Goal: Task Accomplishment & Management: Manage account settings

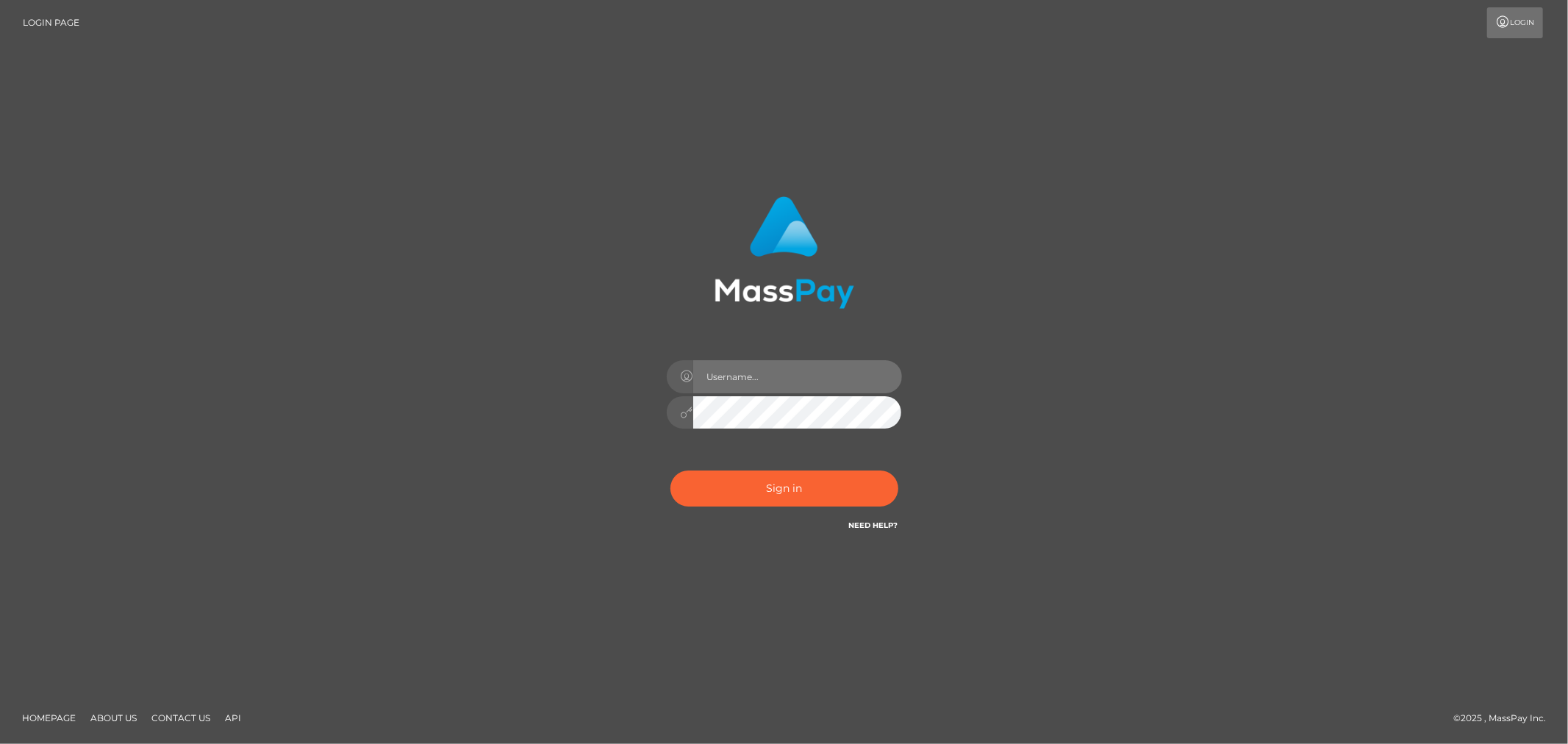
click at [866, 384] on input "text" at bounding box center [798, 377] width 209 height 33
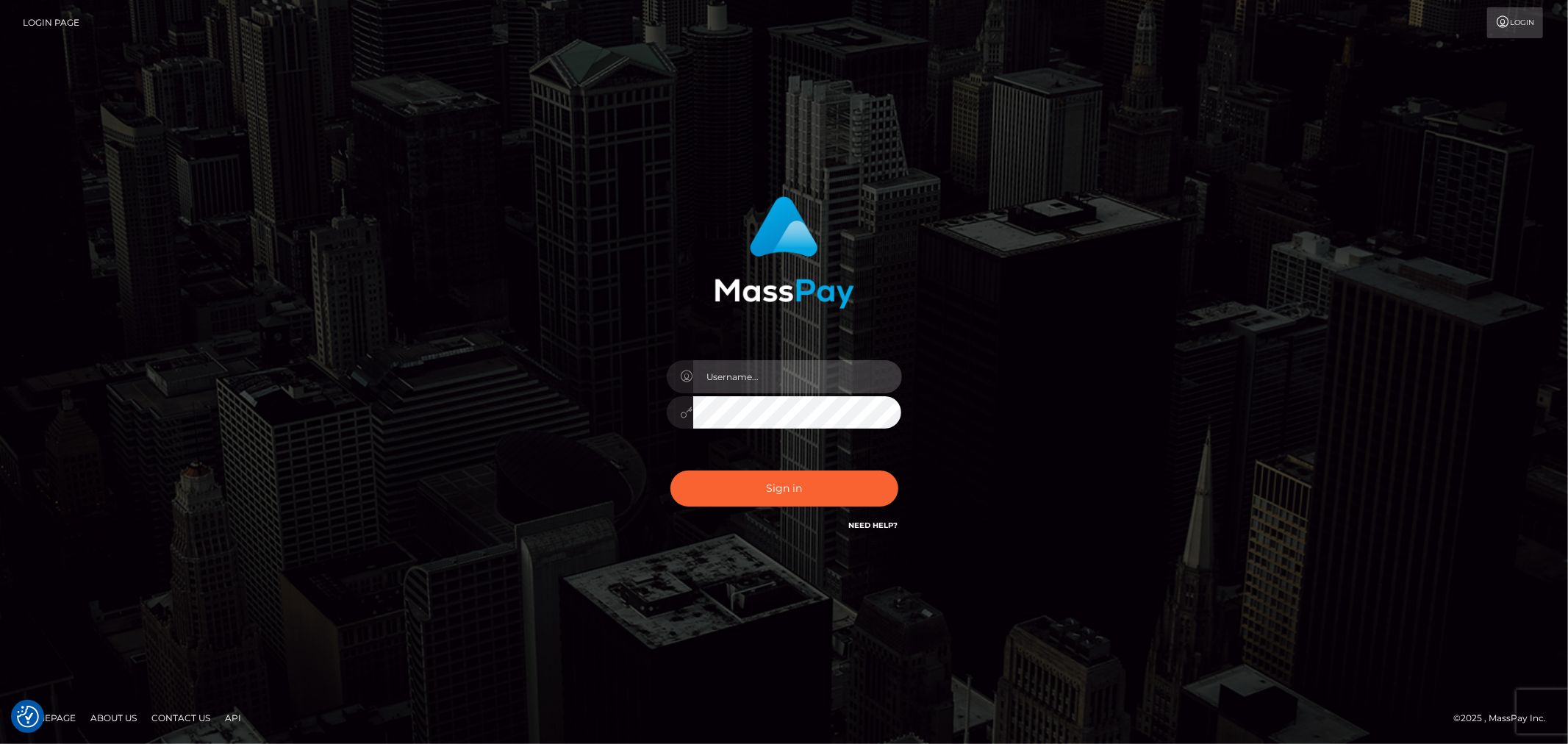
type input "Raymundo.xcite"
click at [1320, 427] on div "Raymundo.xcite" at bounding box center [784, 372] width 1568 height 595
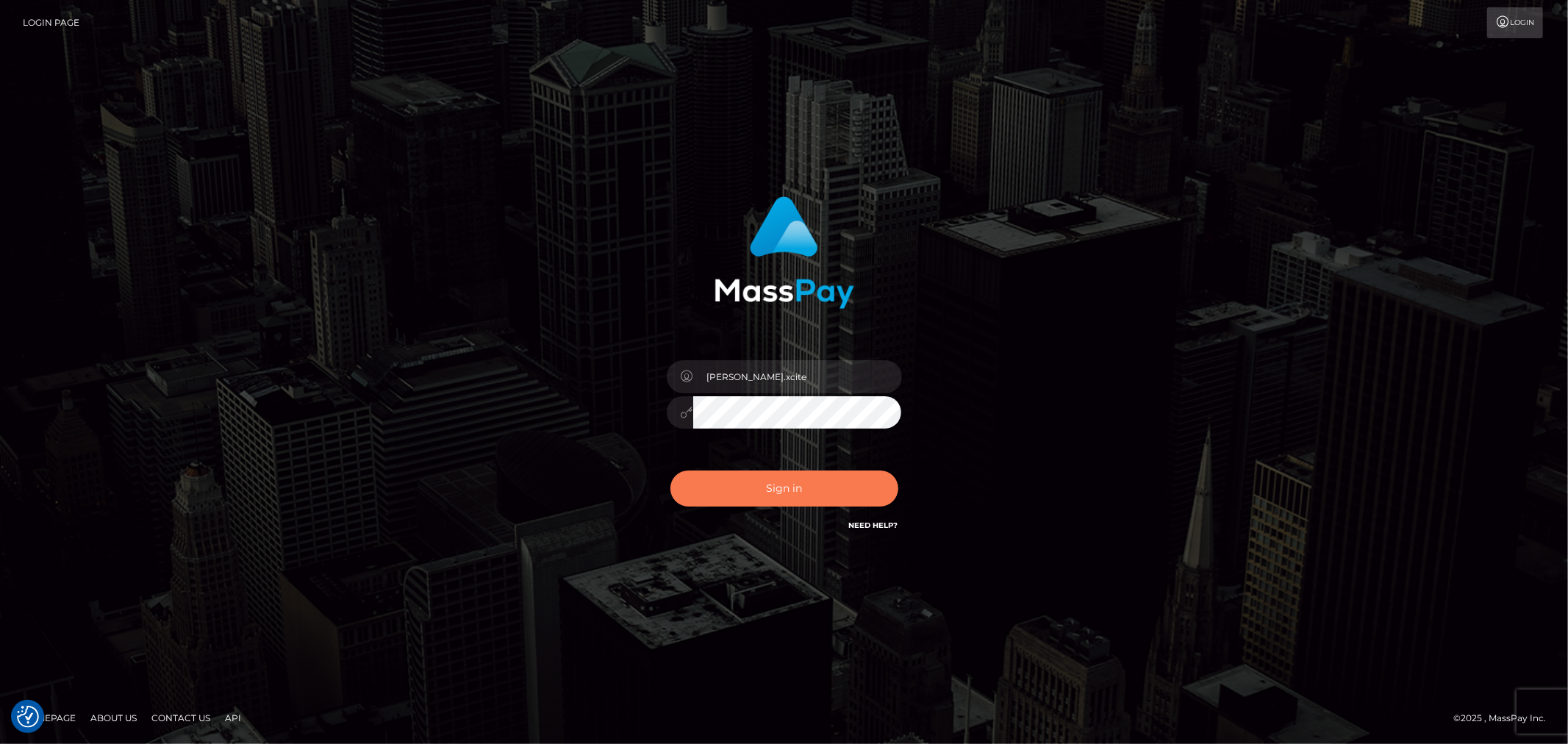
click at [832, 486] on button "Sign in" at bounding box center [784, 489] width 228 height 36
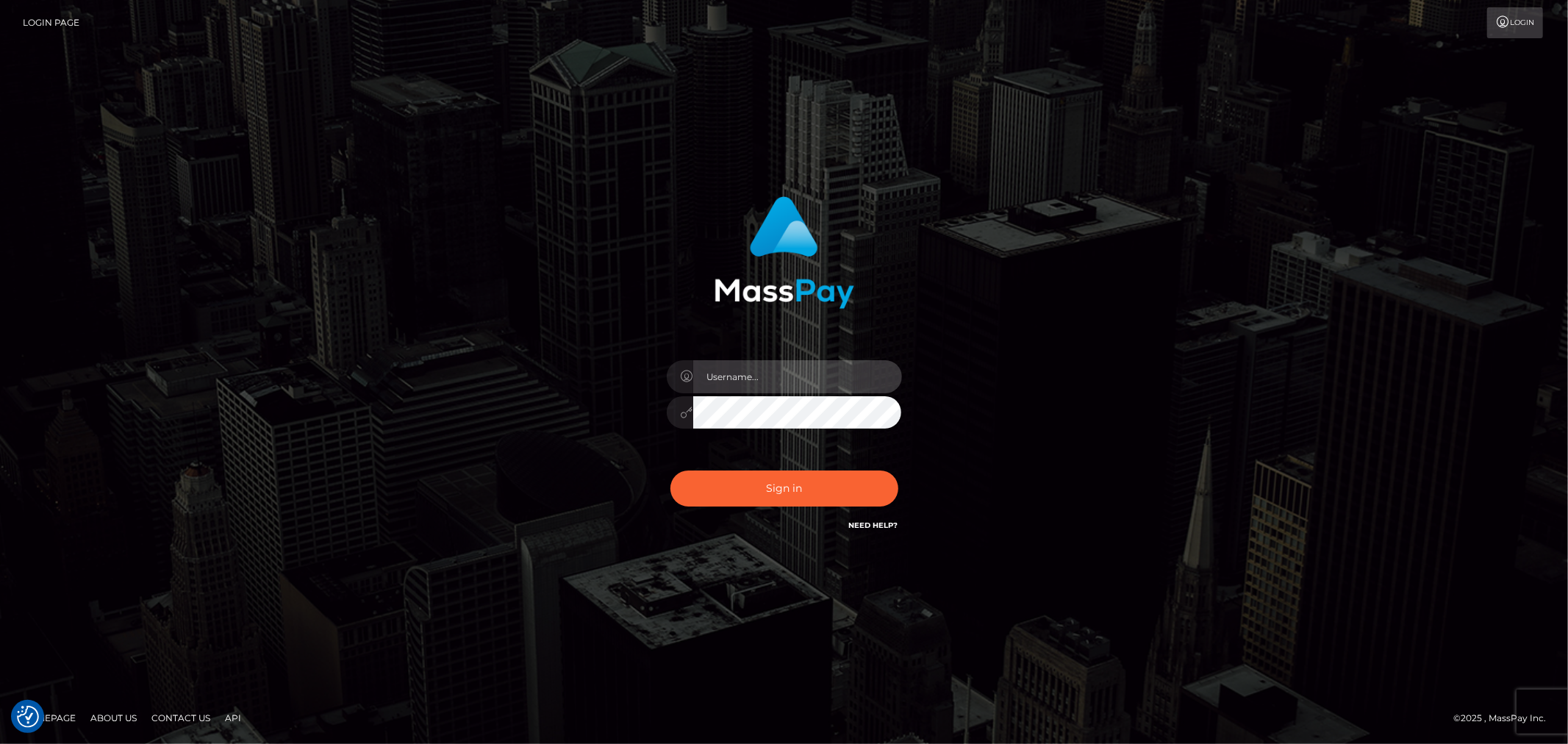
click at [832, 386] on input "text" at bounding box center [798, 377] width 209 height 33
type input "[PERSON_NAME].xcite"
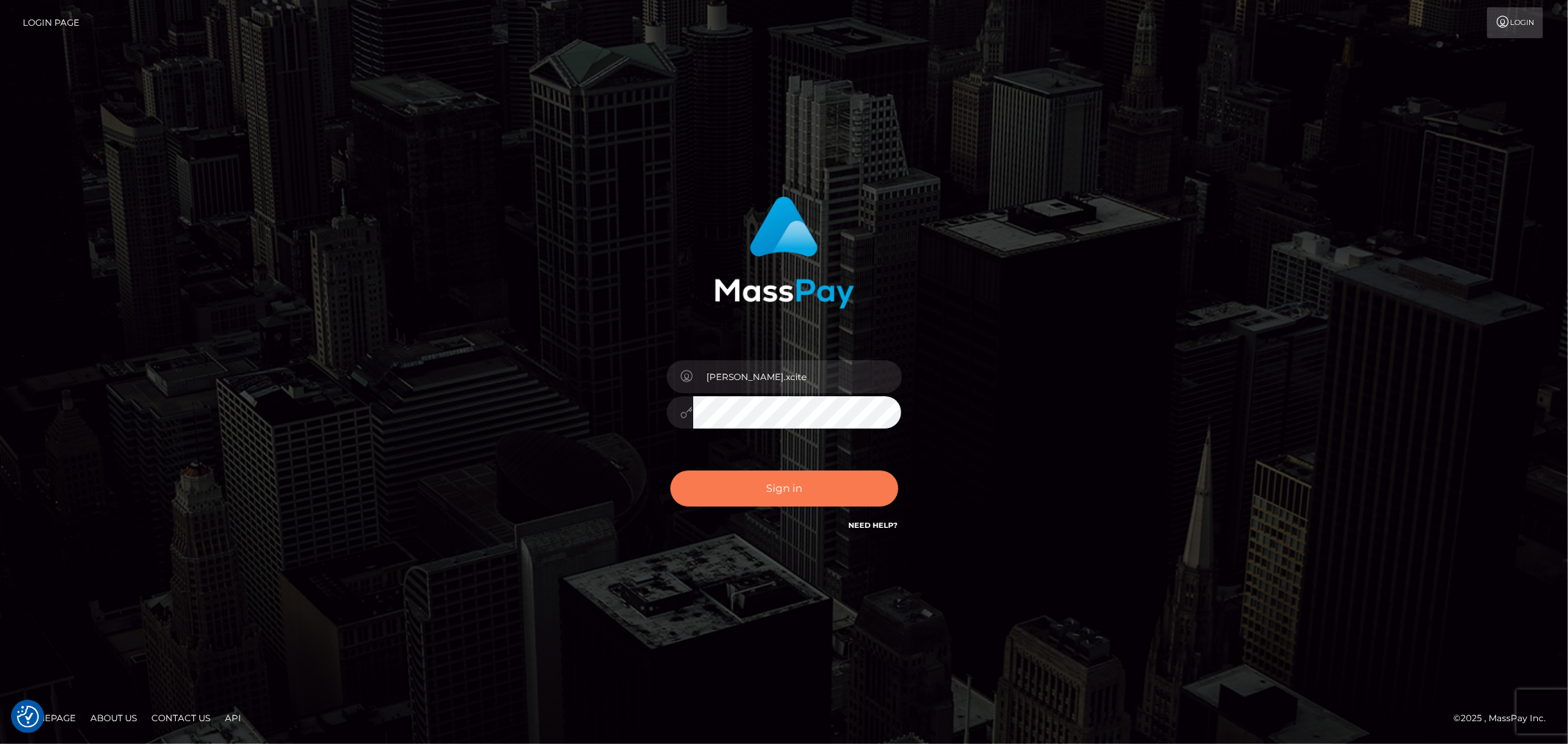
click at [832, 489] on button "Sign in" at bounding box center [784, 489] width 228 height 36
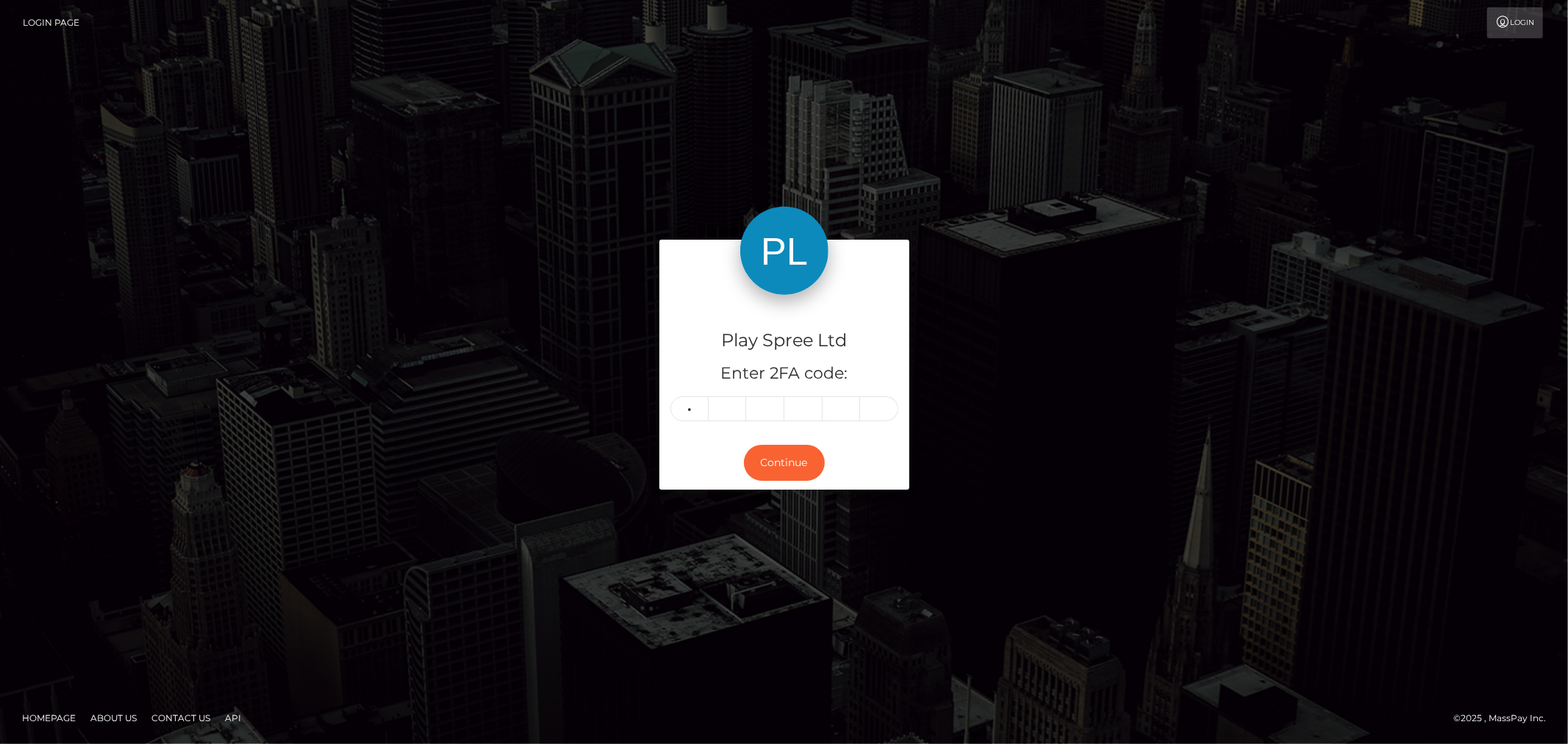
type input "5"
type input "7"
type input "8"
type input "5"
type input "8"
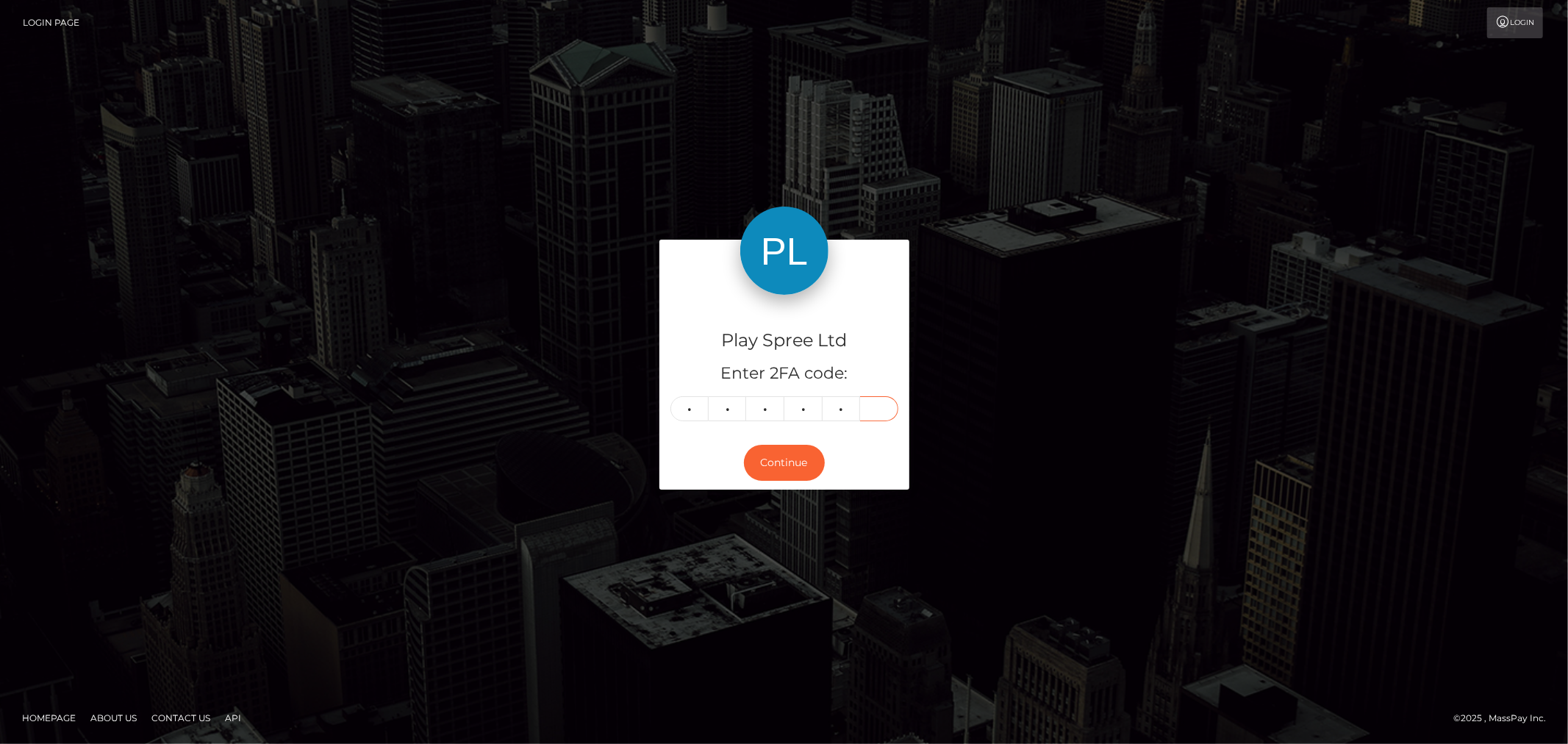
type input "9"
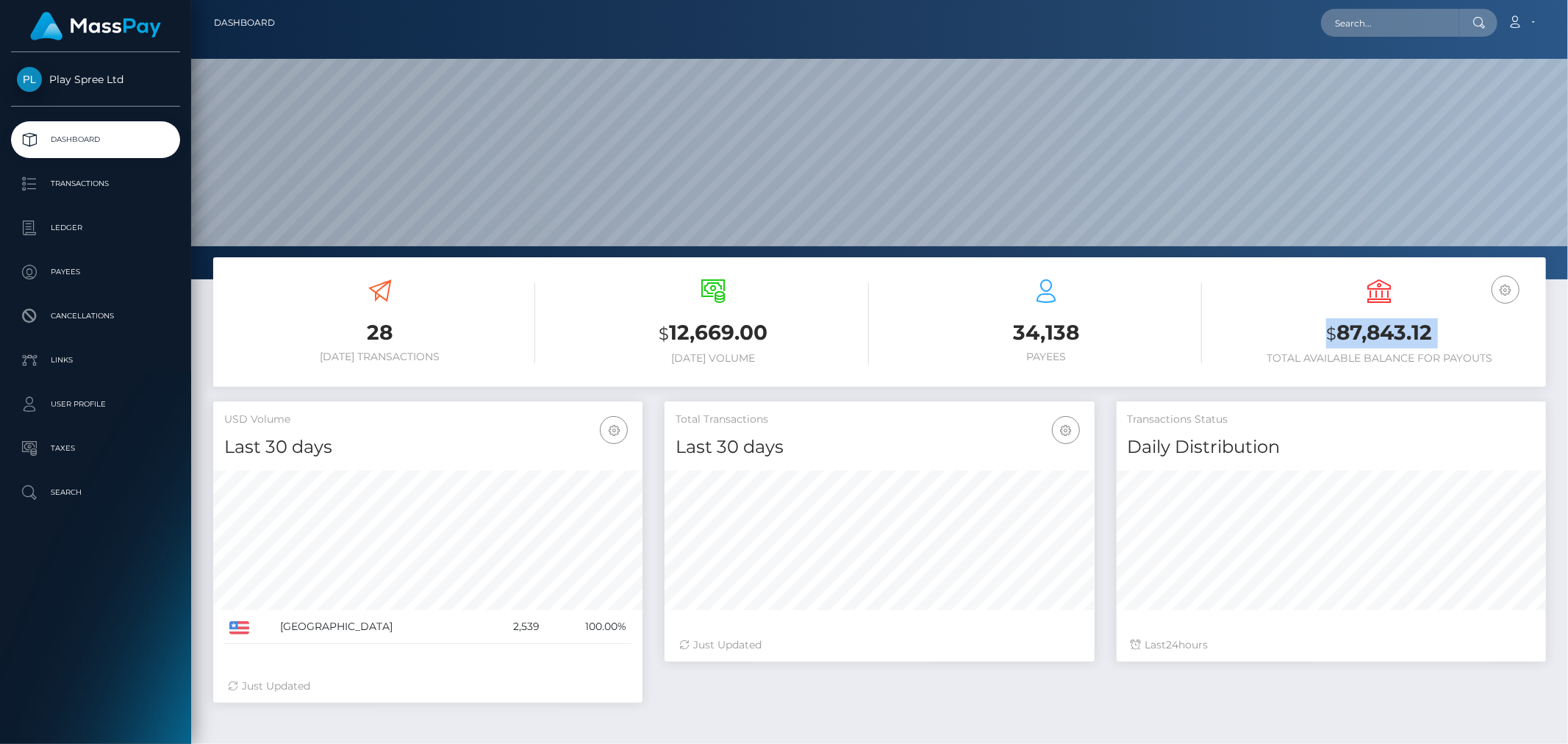
scroll to position [260, 429]
